Goal: Information Seeking & Learning: Learn about a topic

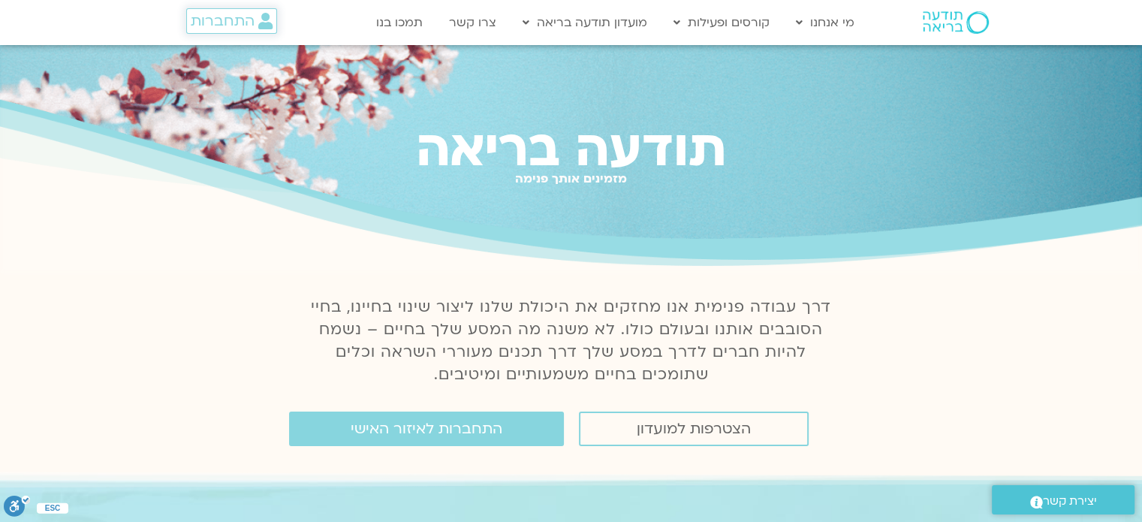
click at [230, 26] on span "התחברות" at bounding box center [223, 21] width 64 height 17
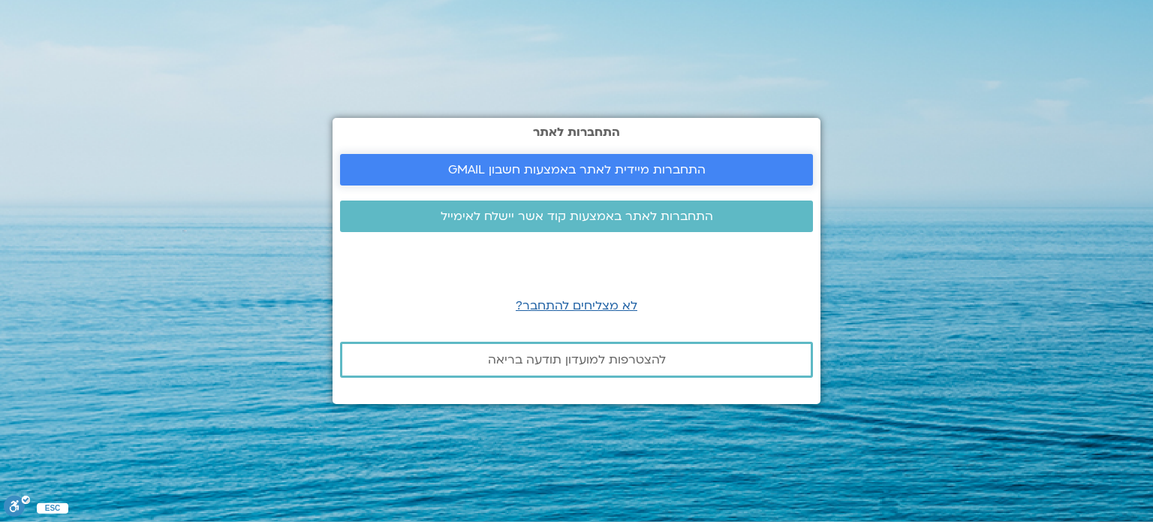
click at [444, 167] on span "התחברות מיידית לאתר באמצעות חשבון GMAIL" at bounding box center [576, 170] width 437 height 14
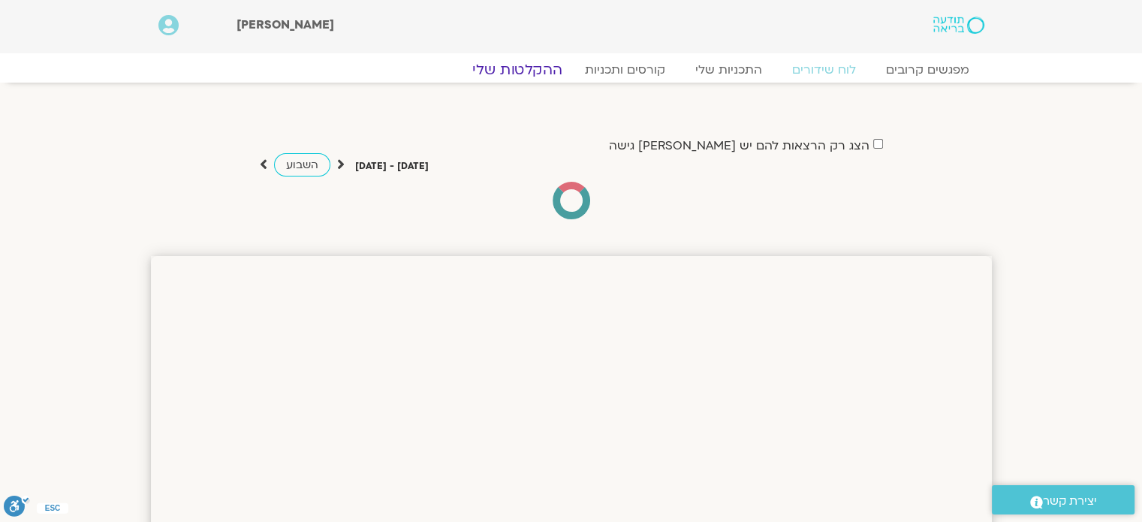
click at [537, 68] on link "ההקלטות שלי" at bounding box center [517, 70] width 126 height 18
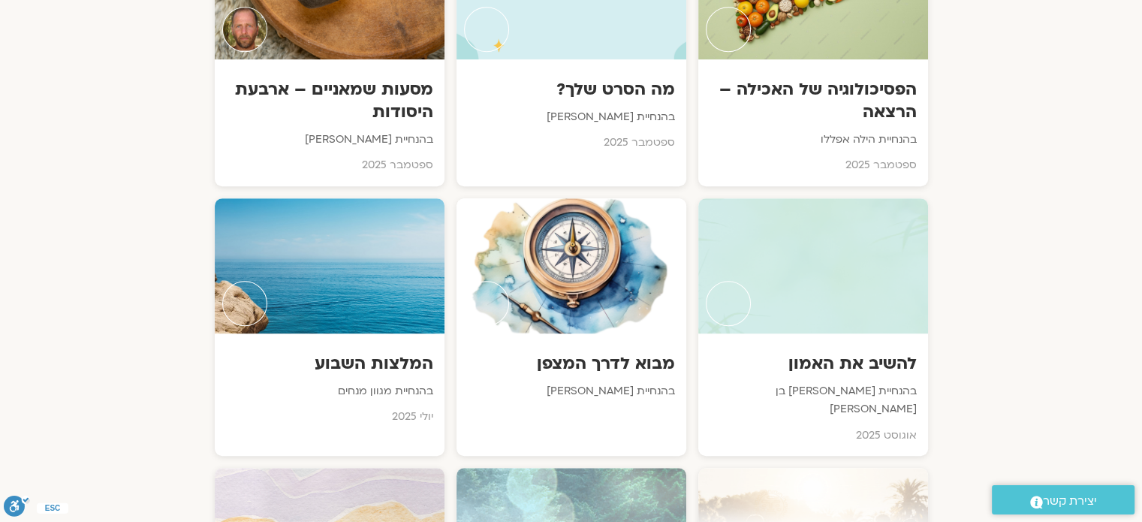
scroll to position [990, 0]
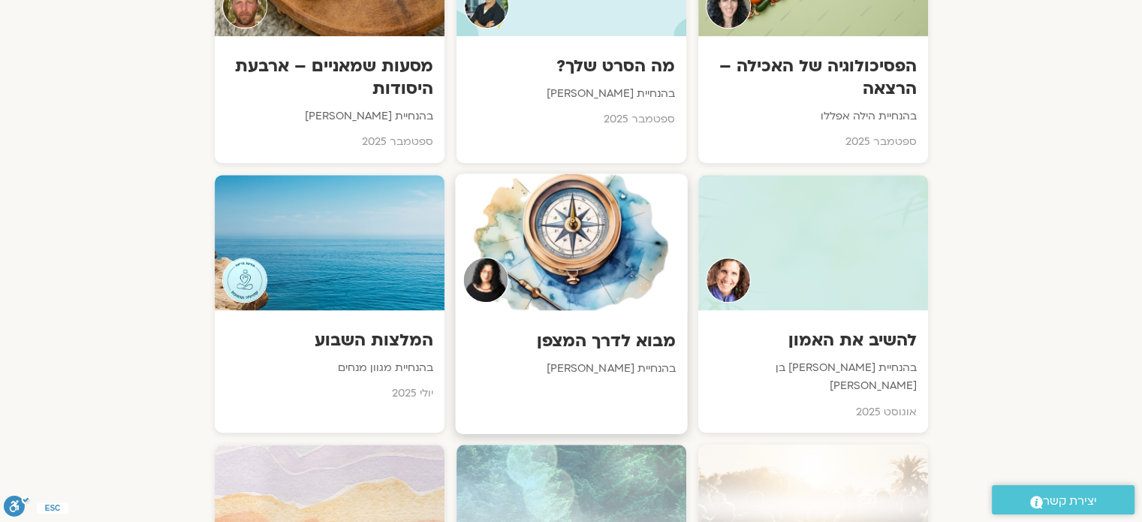
click at [583, 255] on div at bounding box center [571, 241] width 232 height 137
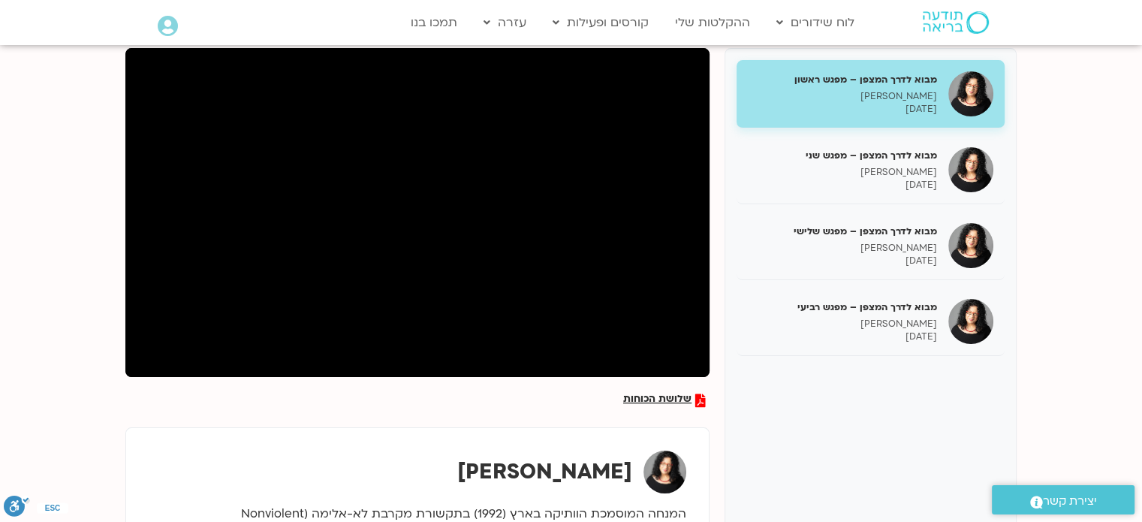
scroll to position [194, 0]
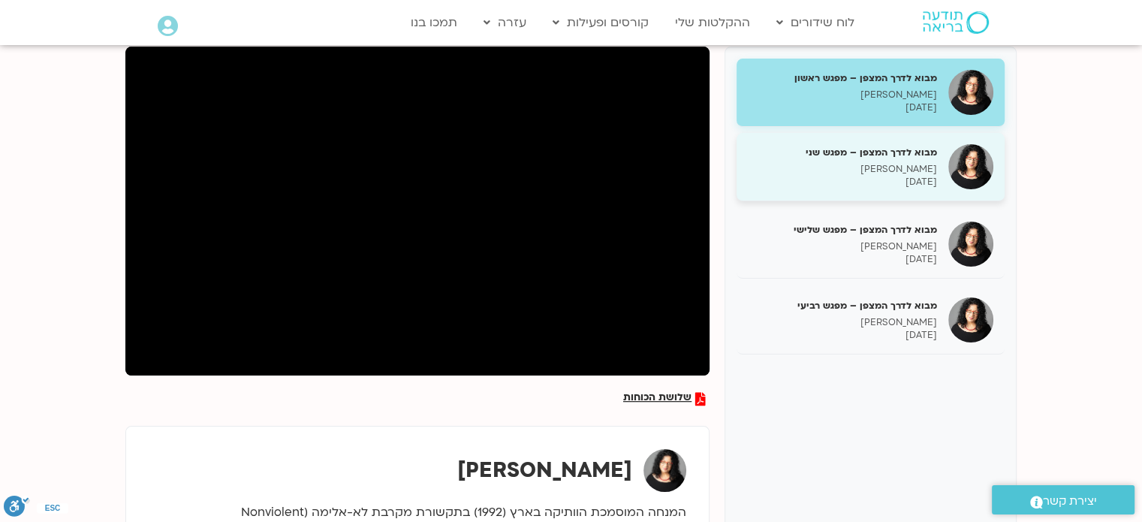
click at [869, 158] on div "מבוא לדרך המצפן – מפגש שני ארנינה קשתן 21/08/2025" at bounding box center [842, 167] width 189 height 43
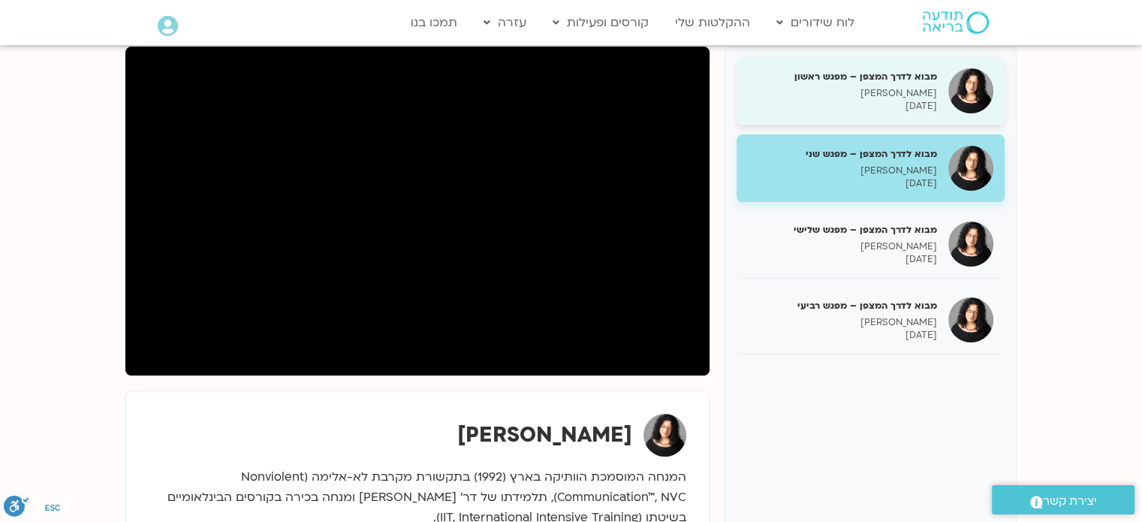
click at [832, 81] on h5 "מבוא לדרך המצפן – מפגש ראשון" at bounding box center [842, 77] width 189 height 14
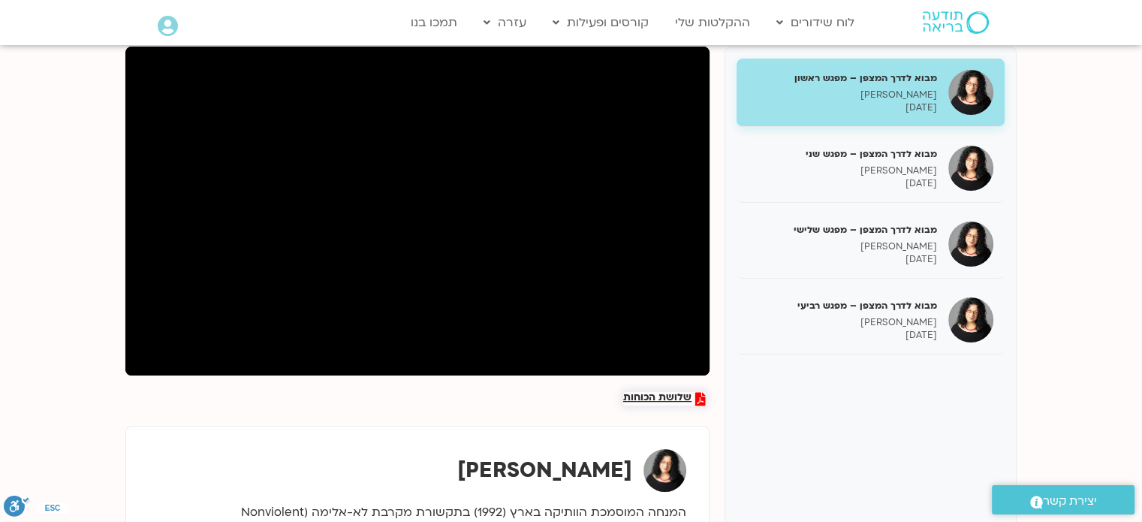
click at [641, 399] on span "שלושת הכוחות" at bounding box center [657, 399] width 68 height 14
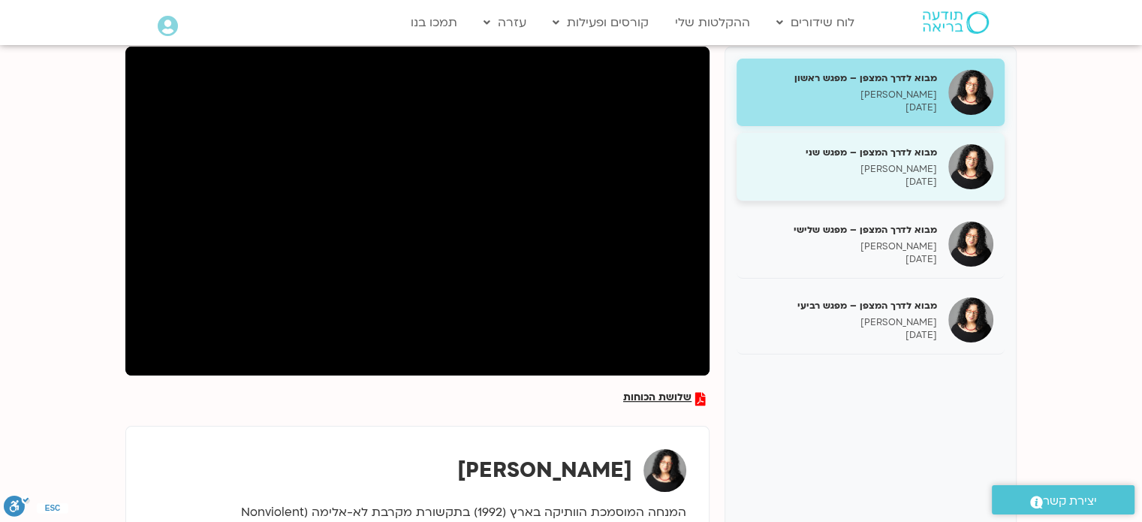
click at [861, 163] on p "[PERSON_NAME]" at bounding box center [842, 169] width 189 height 13
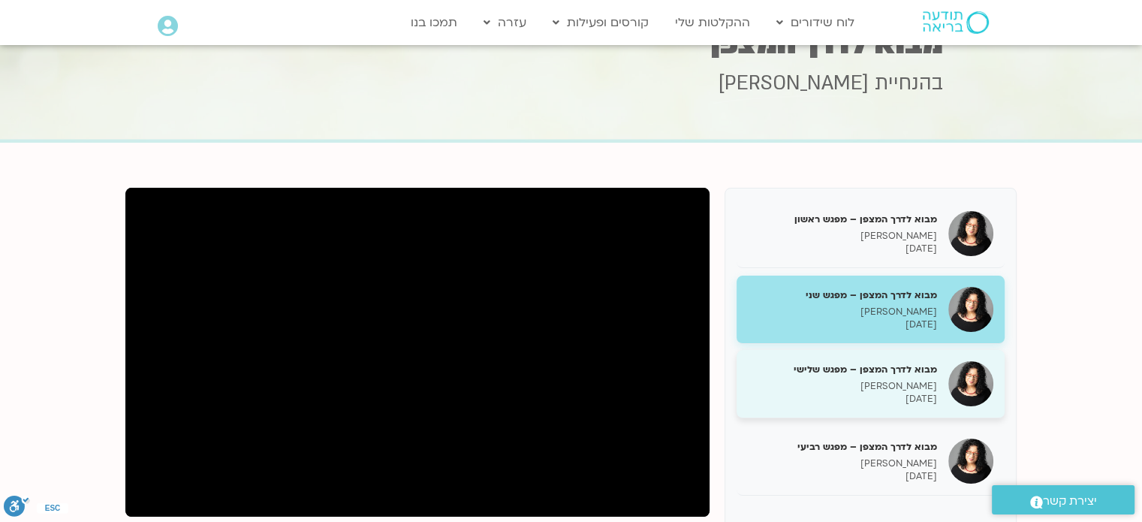
scroll to position [39, 0]
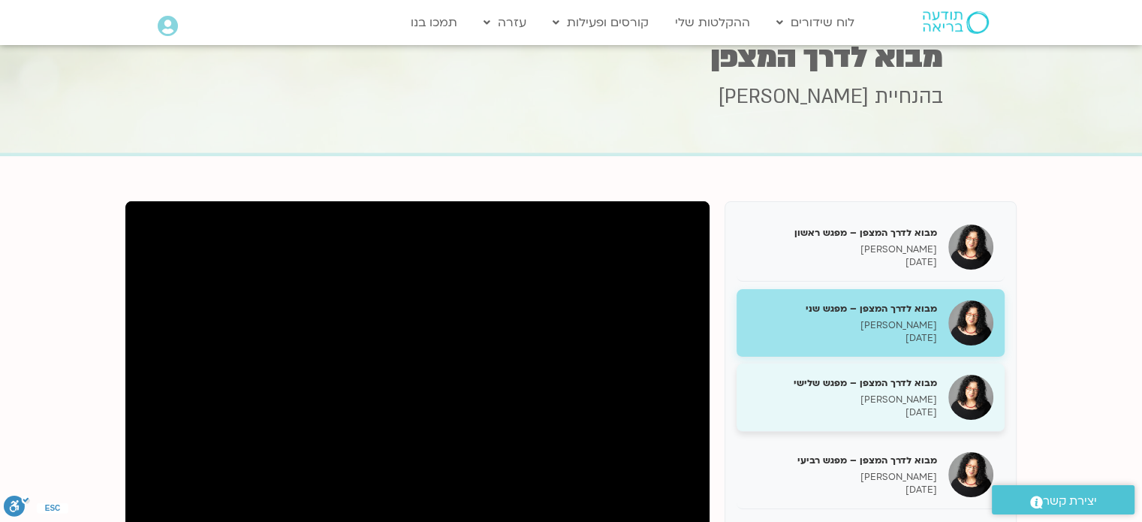
click at [894, 392] on div "מבוא לדרך המצפן – מפגש שלישי ארנינה קשתן 28/08/2025" at bounding box center [842, 397] width 189 height 43
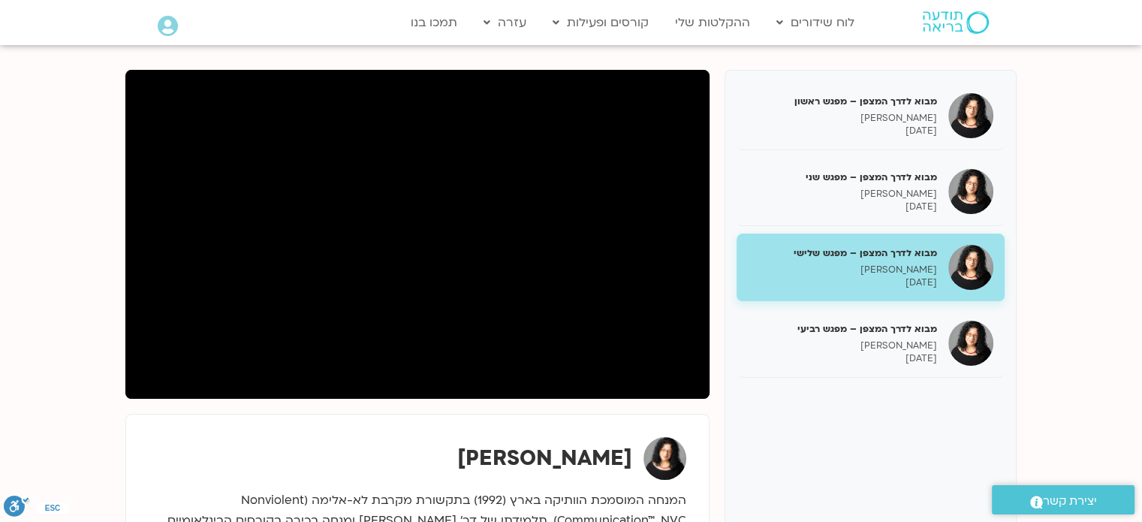
scroll to position [171, 0]
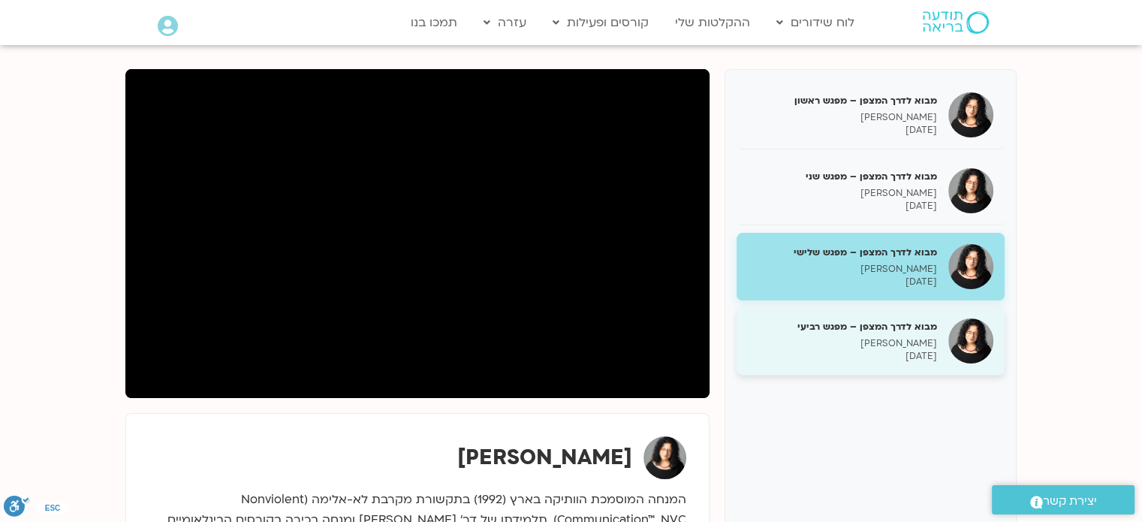
click at [853, 339] on p "[PERSON_NAME]" at bounding box center [842, 343] width 189 height 13
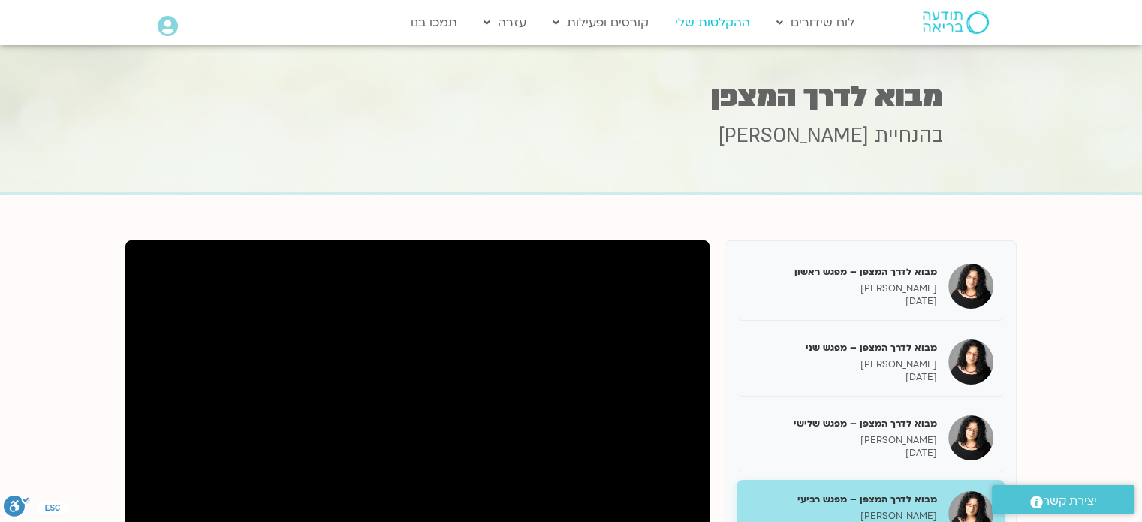
click at [682, 21] on link "ההקלטות שלי" at bounding box center [712, 22] width 90 height 29
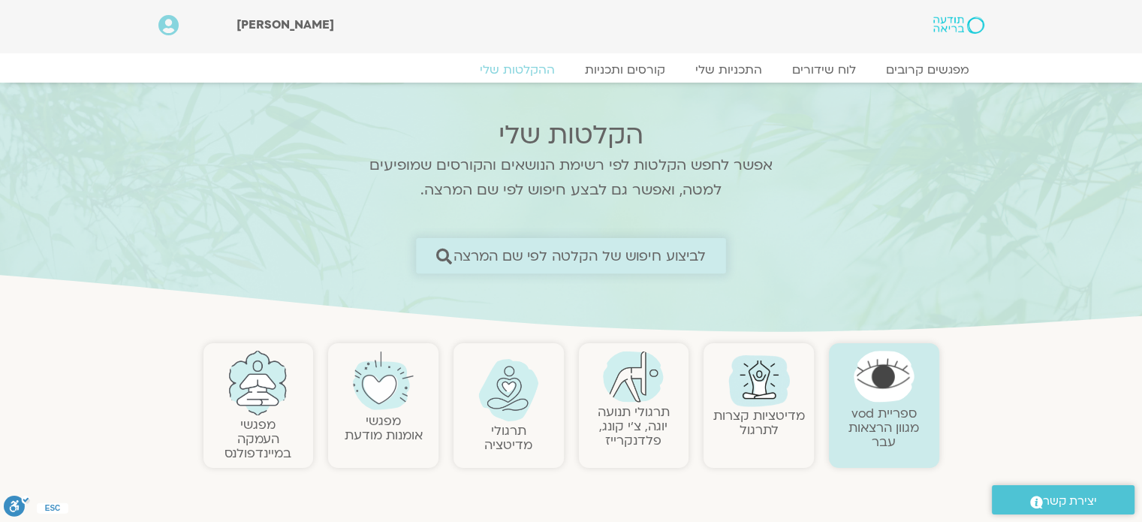
click at [623, 254] on span "לביצוע חיפוש של הקלטה לפי שם המרצה" at bounding box center [579, 256] width 253 height 16
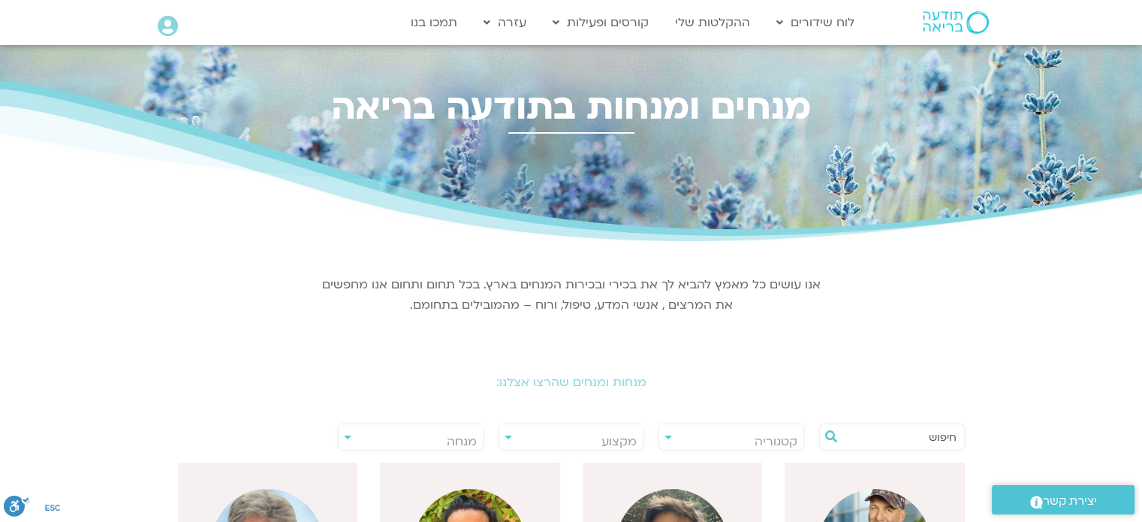
scroll to position [165, 0]
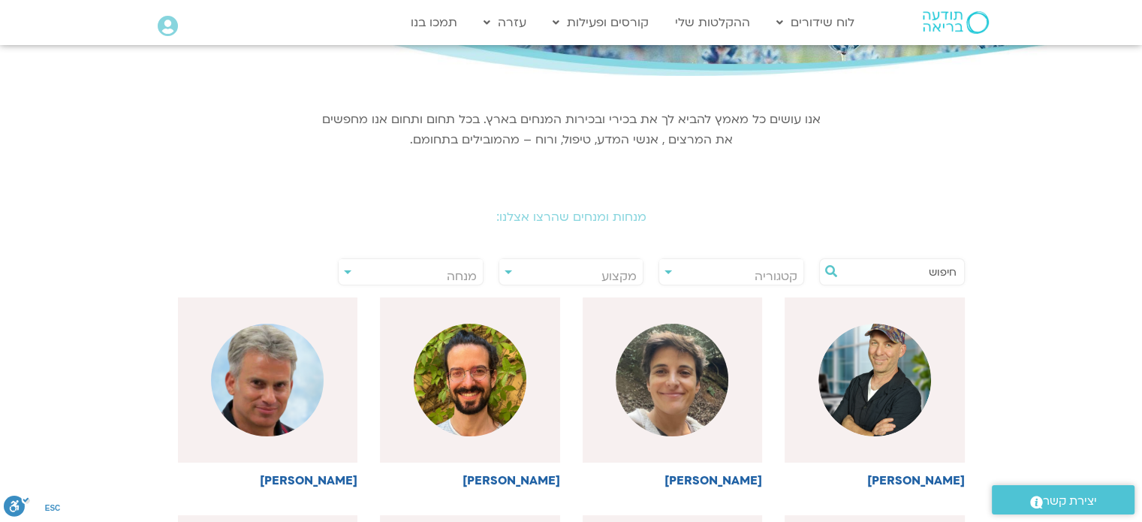
click at [860, 280] on input "text" at bounding box center [899, 272] width 114 height 26
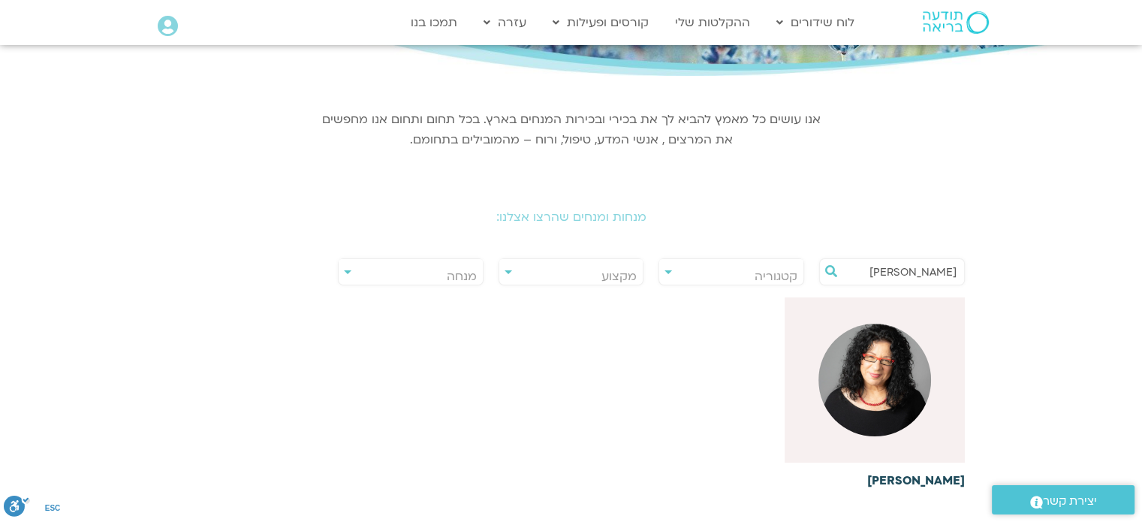
type input "ארנינה"
click at [874, 410] on img at bounding box center [874, 380] width 113 height 113
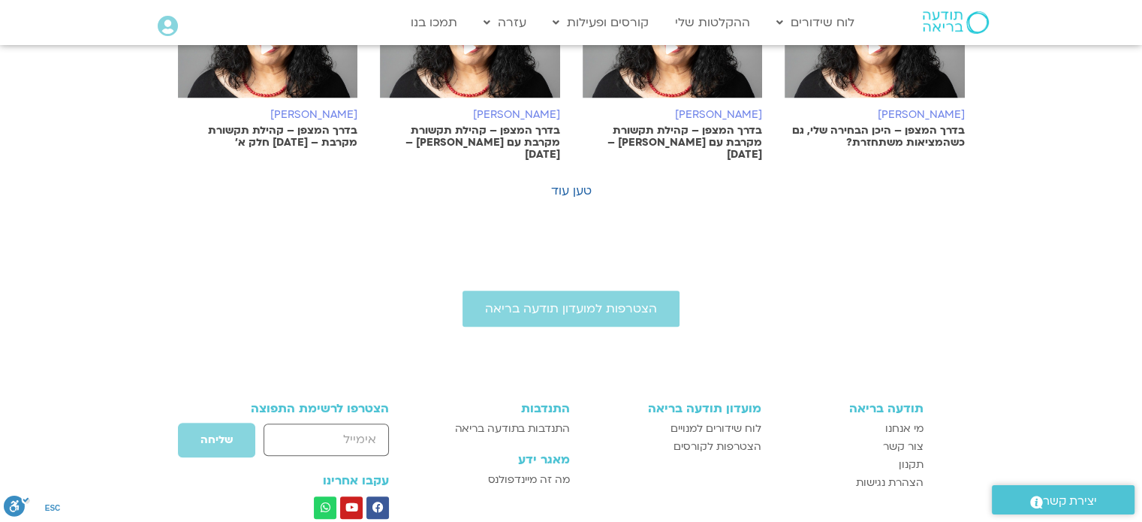
scroll to position [1191, 0]
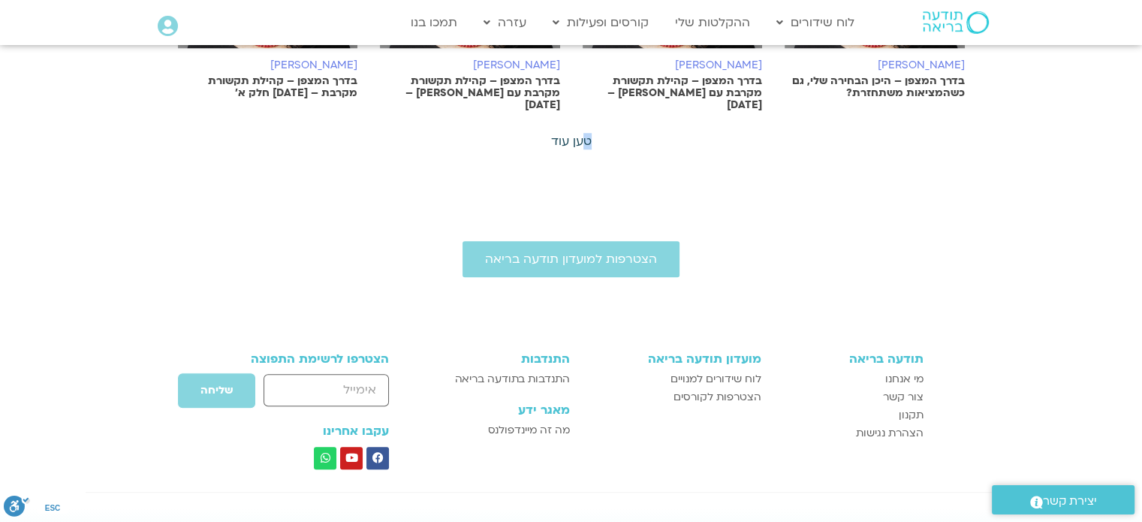
drag, startPoint x: 592, startPoint y: 127, endPoint x: 580, endPoint y: 125, distance: 12.1
click at [580, 134] on div "טען עוד" at bounding box center [571, 141] width 787 height 15
click at [580, 133] on link "טען עוד" at bounding box center [571, 141] width 41 height 17
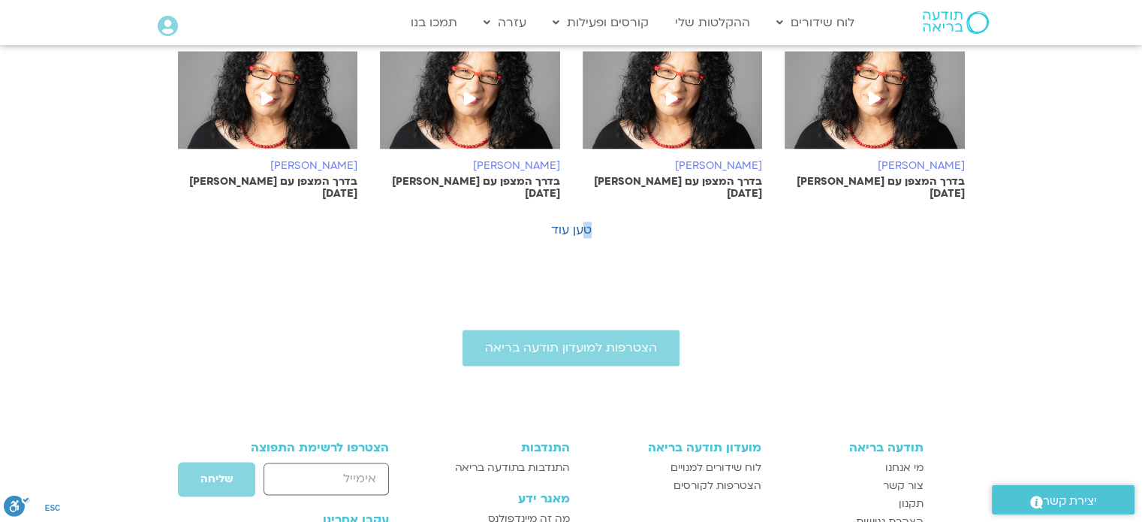
scroll to position [1823, 0]
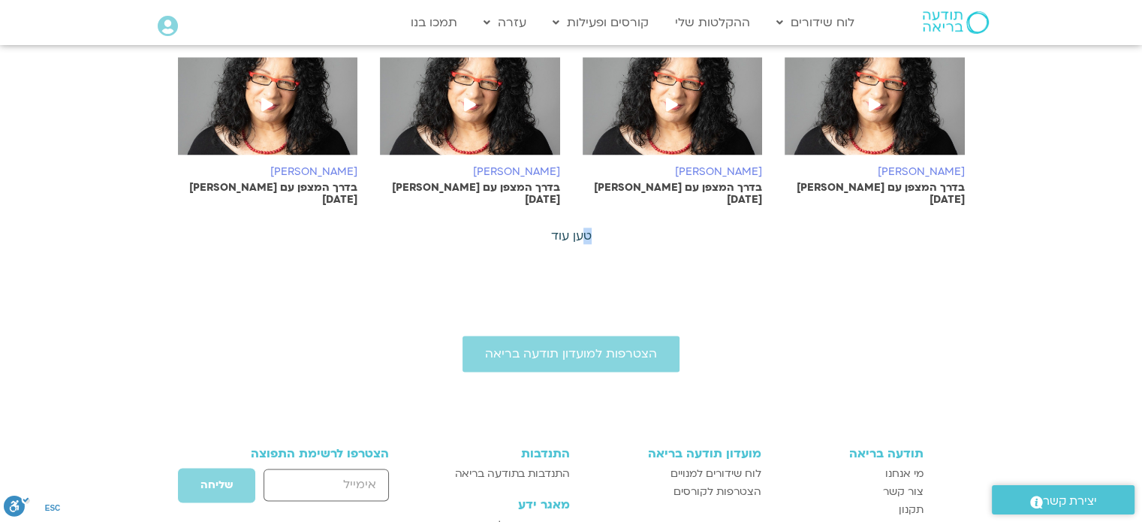
click at [574, 227] on link "טען עוד" at bounding box center [571, 235] width 41 height 17
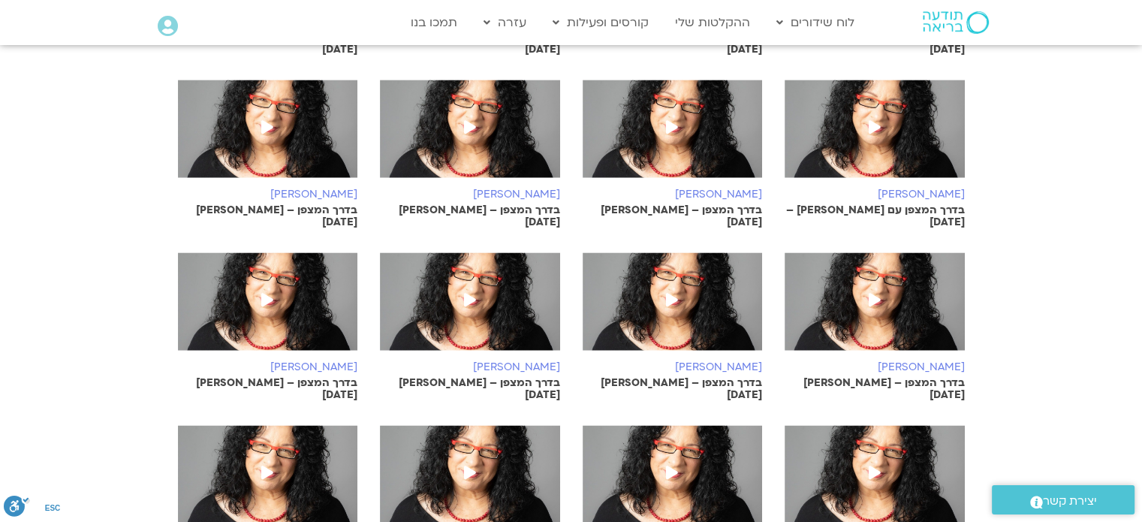
scroll to position [2523, 0]
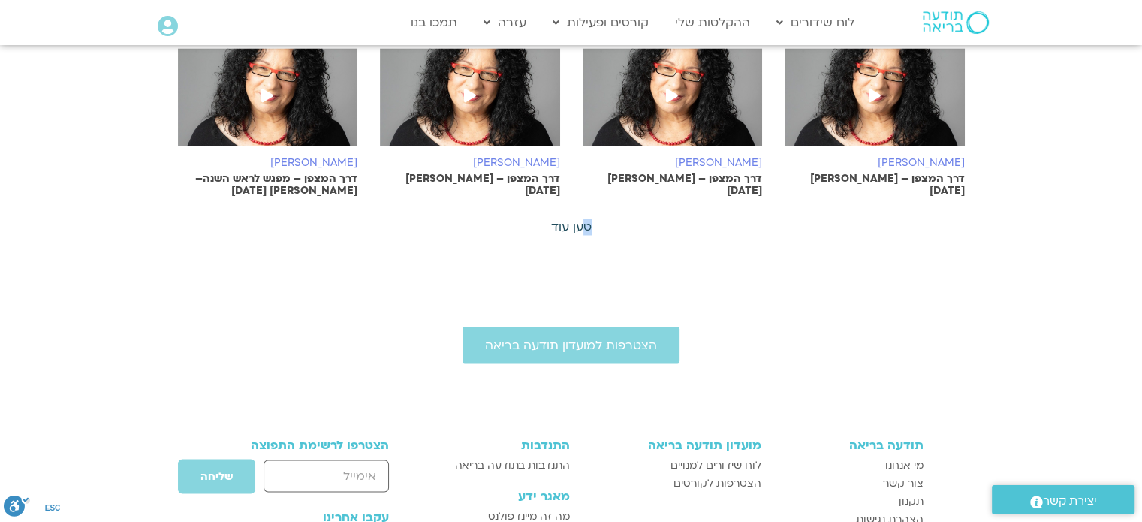
click at [574, 218] on link "טען עוד" at bounding box center [571, 226] width 41 height 17
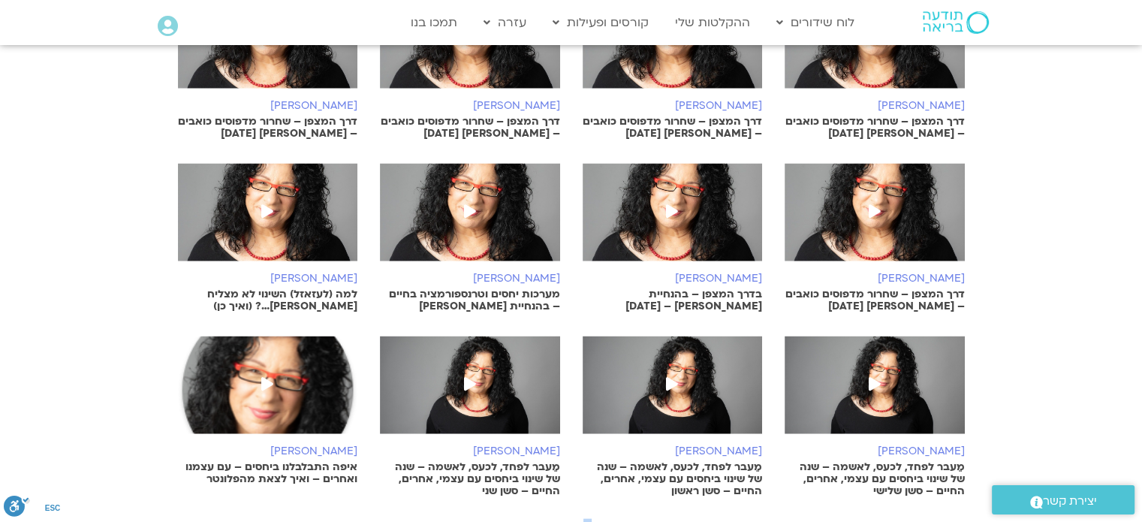
scroll to position [2963, 0]
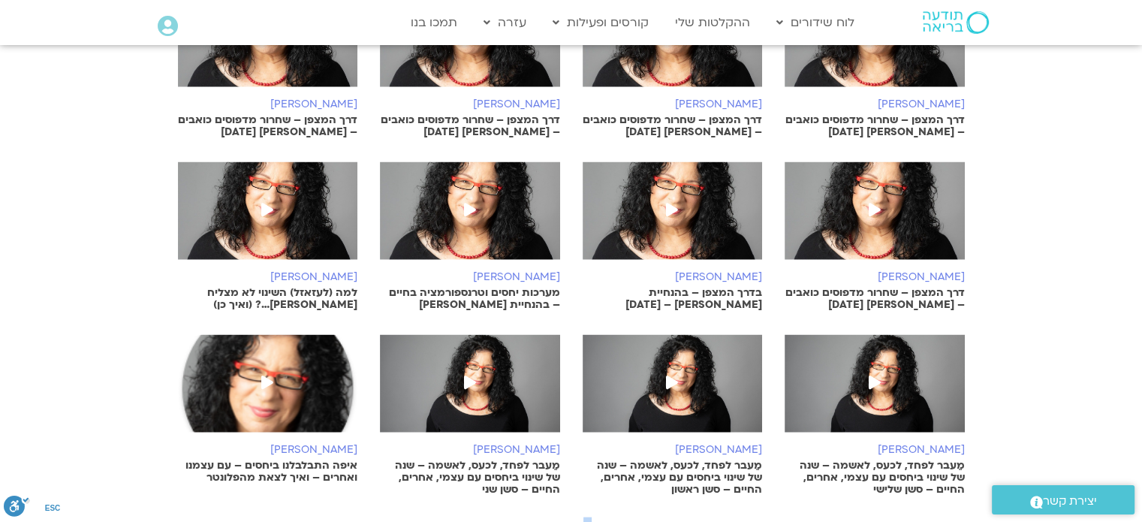
click at [570, 517] on link "טען עוד" at bounding box center [571, 525] width 41 height 17
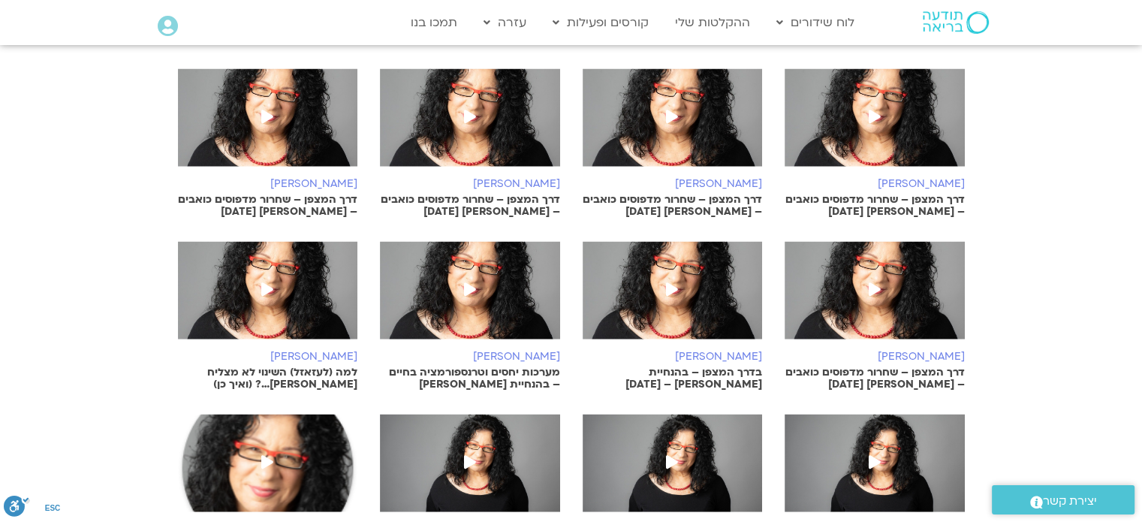
scroll to position [2880, 0]
